Goal: Task Accomplishment & Management: Use online tool/utility

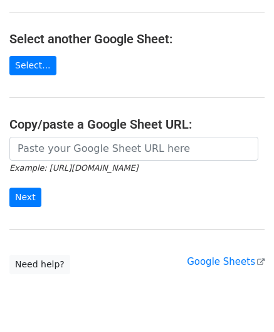
scroll to position [125, 0]
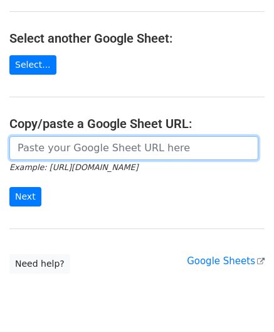
click at [53, 151] on input "url" at bounding box center [133, 148] width 249 height 24
paste input "[URL][DOMAIN_NAME]"
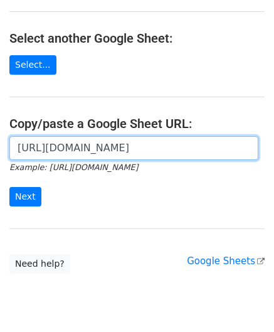
scroll to position [0, 278]
type input "https://docs.google.com/spreadsheets/d/1S-KbIrorauVs63mwNZcmayeTZnfTTU3Y1GmWTz1…"
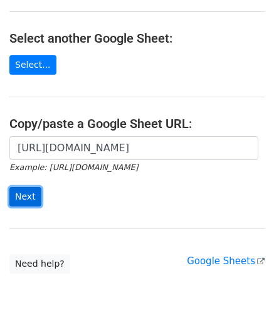
click at [28, 191] on input "Next" at bounding box center [25, 196] width 32 height 19
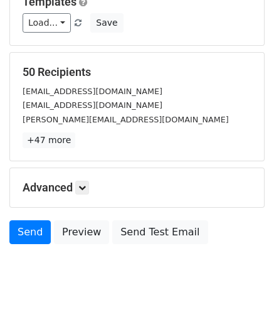
scroll to position [153, 0]
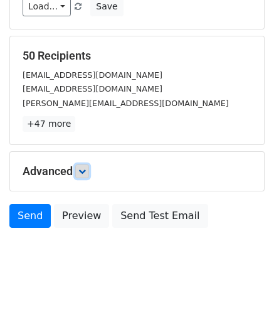
click at [86, 170] on icon at bounding box center [82, 171] width 8 height 8
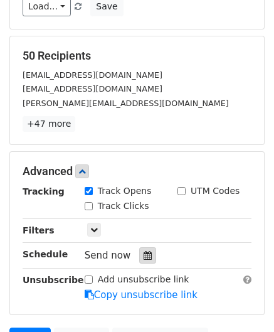
click at [146, 252] on div at bounding box center [147, 255] width 17 height 16
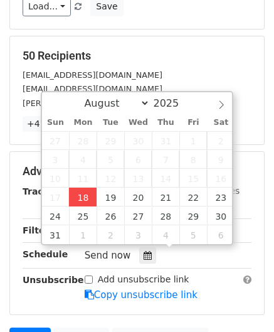
type input "[DATE] 12:00"
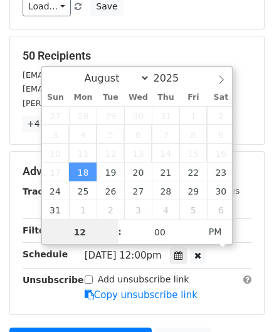
paste input "Hour"
type input "2"
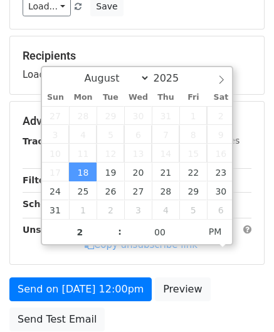
type input "[DATE] 14:00"
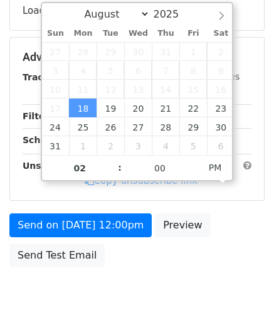
scroll to position [228, 0]
